Goal: Task Accomplishment & Management: Manage account settings

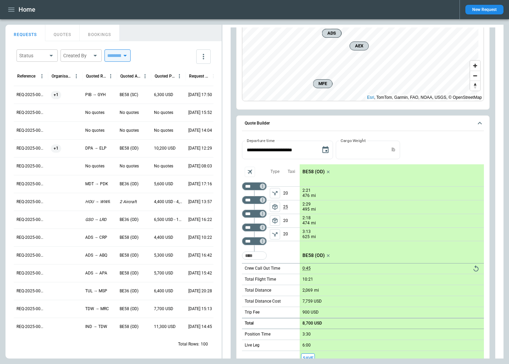
scroll to position [550, 0]
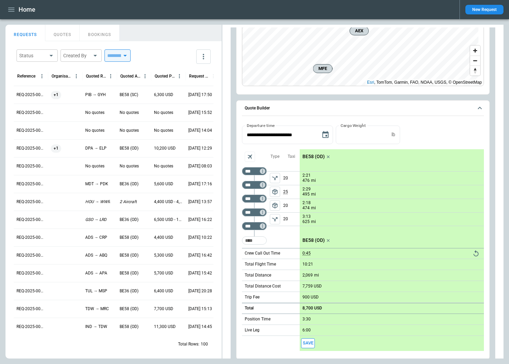
click at [504, 131] on main "FindBorderBarSize REQUESTS QUOTES BOOKINGS Status ​ Created By ​ ​ Reference Or…" at bounding box center [254, 191] width 509 height 345
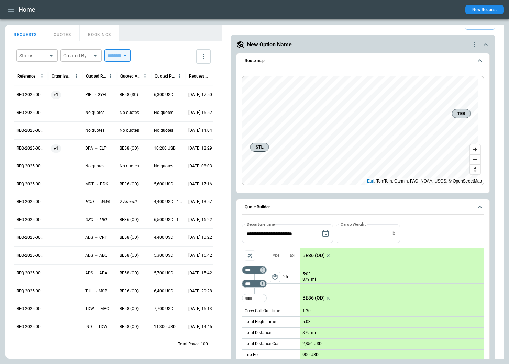
scroll to position [0, 0]
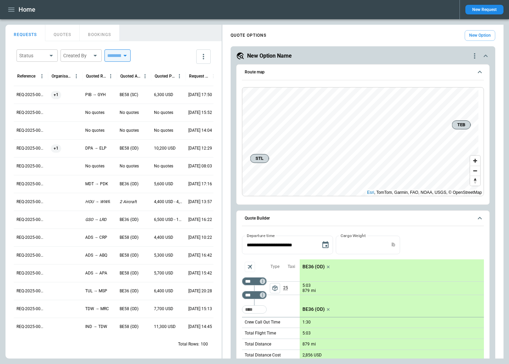
click at [470, 55] on icon "quote-option-actions" at bounding box center [474, 56] width 8 height 8
click at [432, 98] on li "Delete Quote Option" at bounding box center [443, 98] width 60 height 10
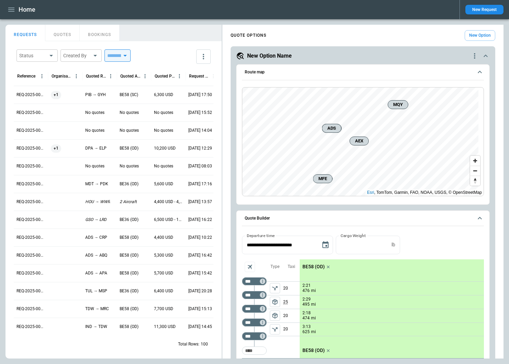
click at [474, 36] on button "New Option" at bounding box center [479, 35] width 31 height 11
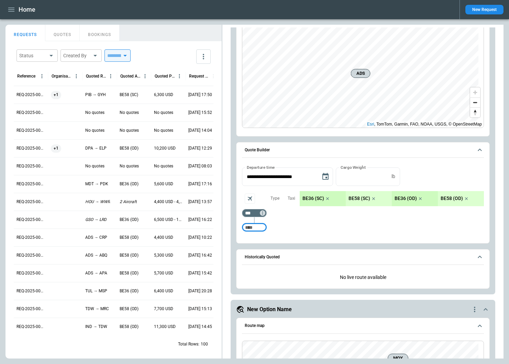
scroll to position [69, 0]
click at [326, 196] on icon "scrollable content" at bounding box center [327, 198] width 7 height 7
click at [328, 197] on icon "scrollable content" at bounding box center [327, 198] width 7 height 7
click at [328, 197] on icon "scrollable content" at bounding box center [328, 198] width 7 height 7
click at [255, 226] on input "Too short" at bounding box center [254, 227] width 22 height 12
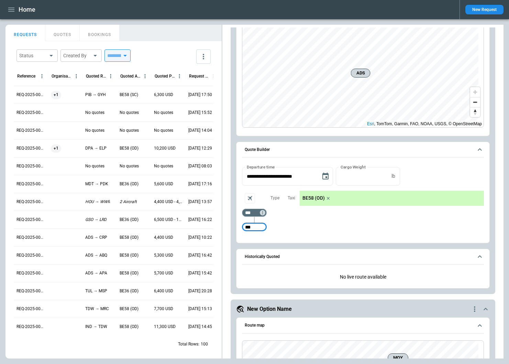
type input "***"
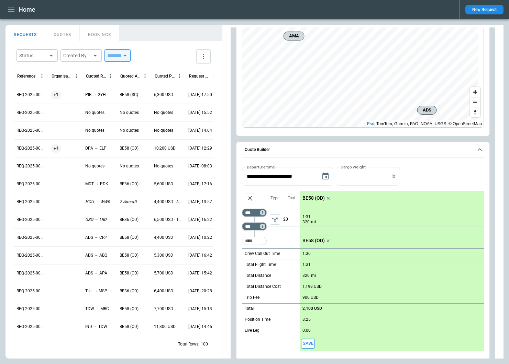
scroll to position [34, 0]
